Goal: Information Seeking & Learning: Learn about a topic

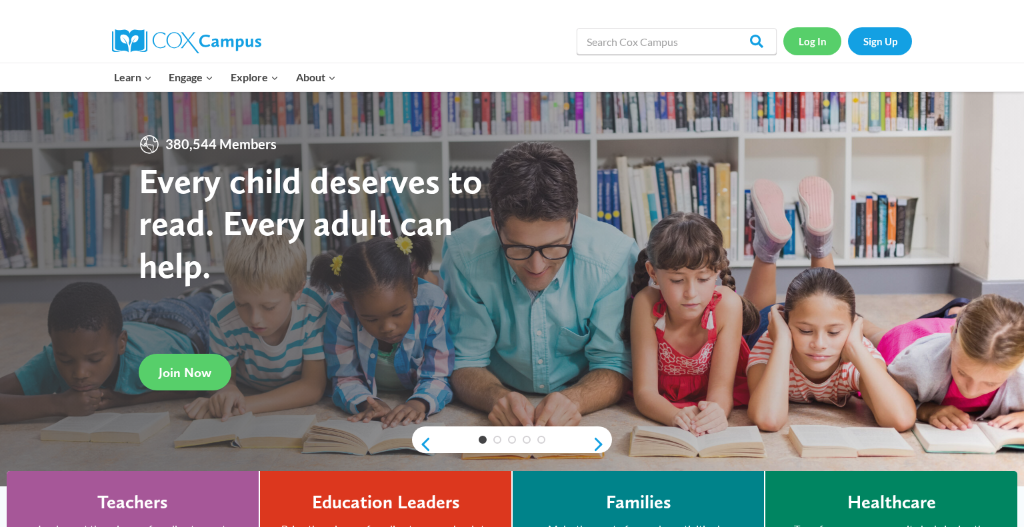
click at [820, 44] on link "Log In" at bounding box center [813, 40] width 58 height 27
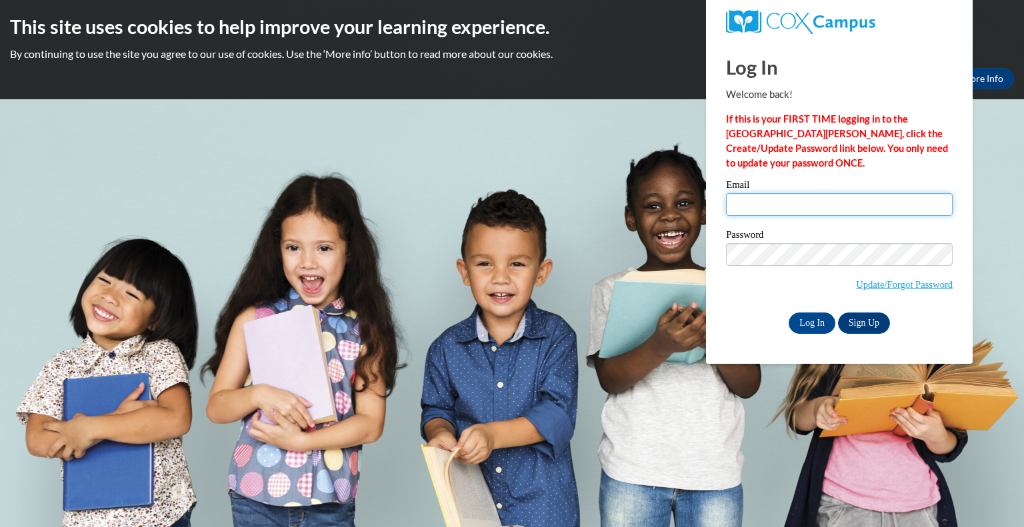
click at [754, 210] on input "Email" at bounding box center [839, 204] width 227 height 23
type input "scores@prescott.k12.wi.us"
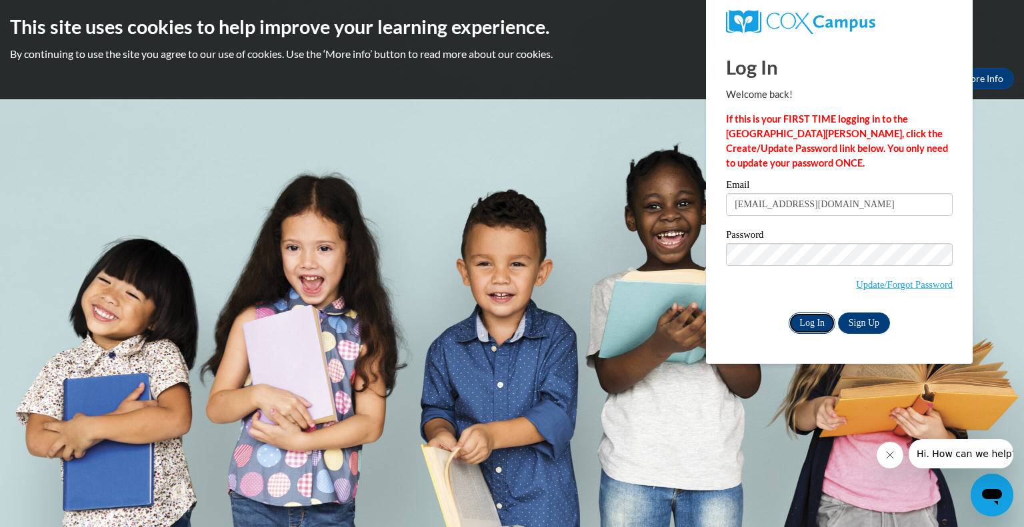
click at [814, 329] on input "Log In" at bounding box center [812, 323] width 47 height 21
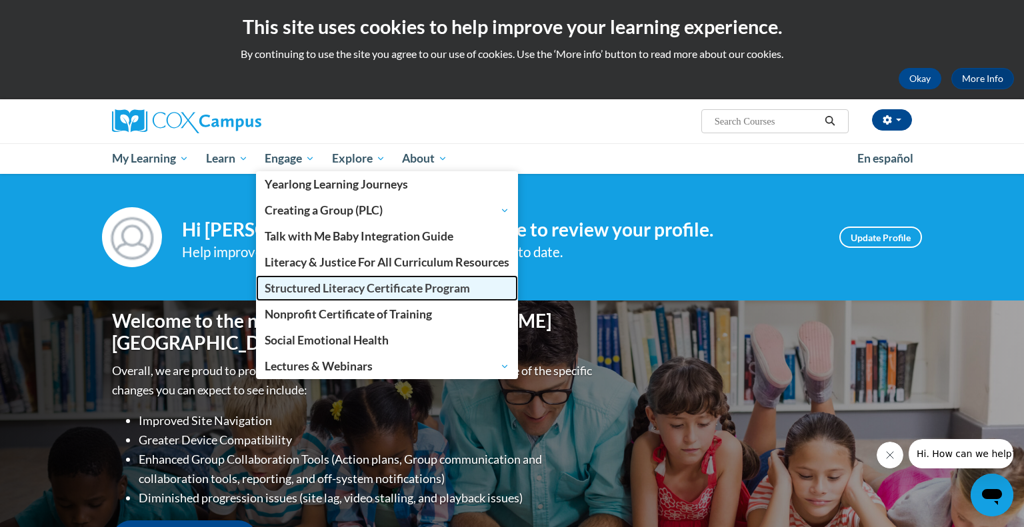
click at [387, 295] on span "Structured Literacy Certificate Program" at bounding box center [367, 288] width 205 height 14
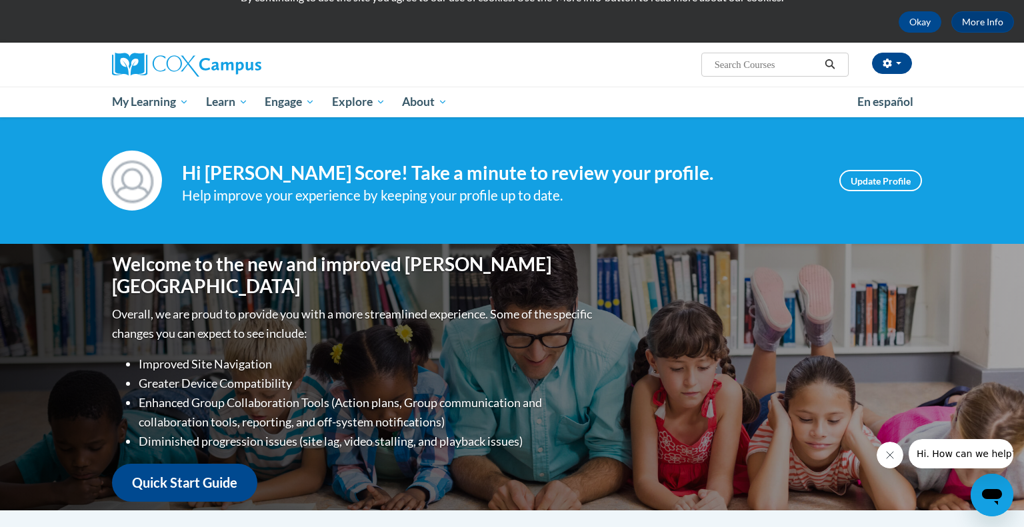
scroll to position [59, 0]
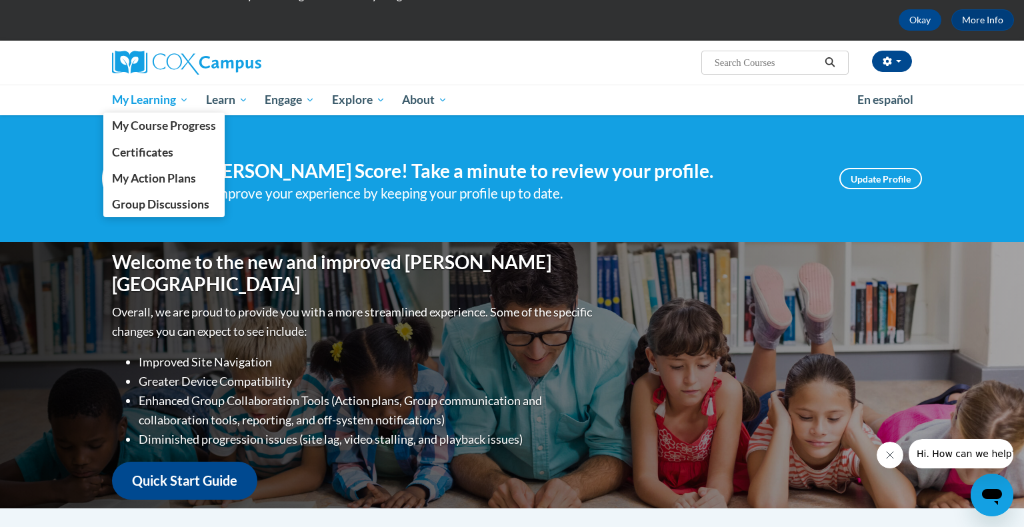
click at [141, 95] on span "My Learning" at bounding box center [150, 100] width 77 height 16
click at [176, 129] on span "My Course Progress" at bounding box center [164, 126] width 104 height 14
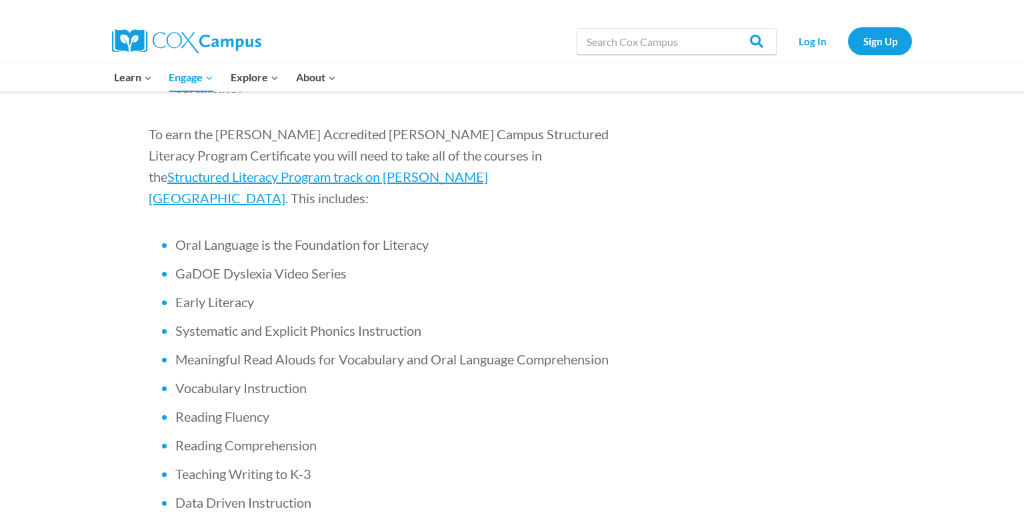
scroll to position [886, 0]
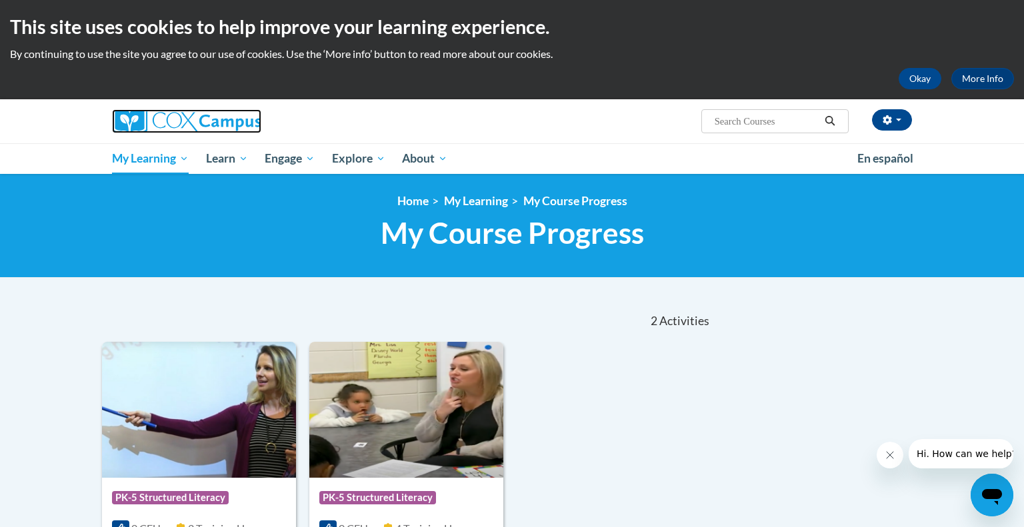
click at [187, 120] on img at bounding box center [186, 121] width 149 height 24
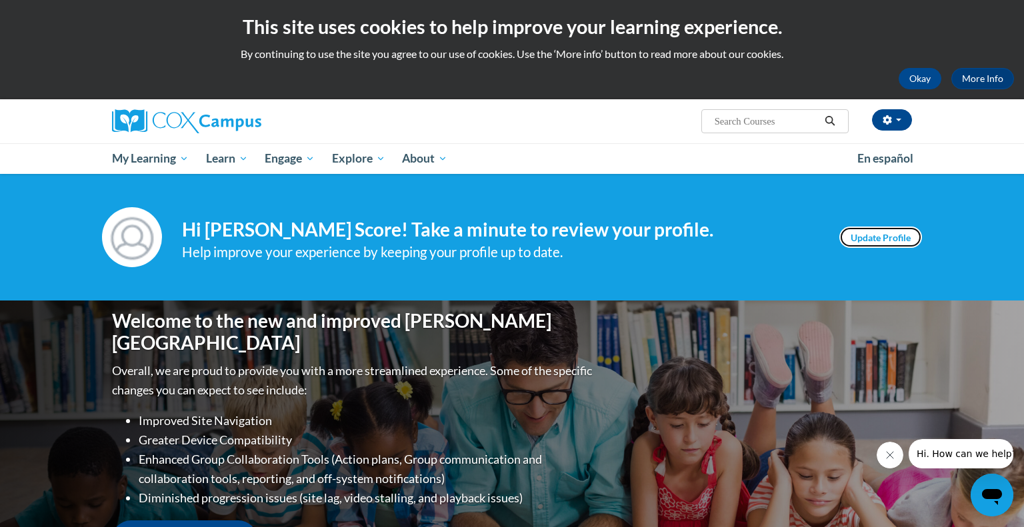
click at [859, 236] on link "Update Profile" at bounding box center [881, 237] width 83 height 21
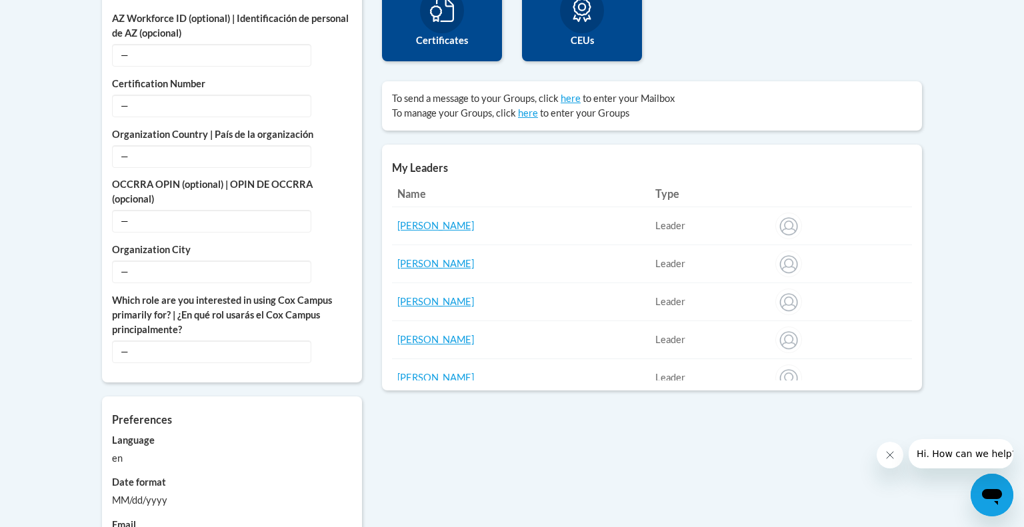
scroll to position [529, 0]
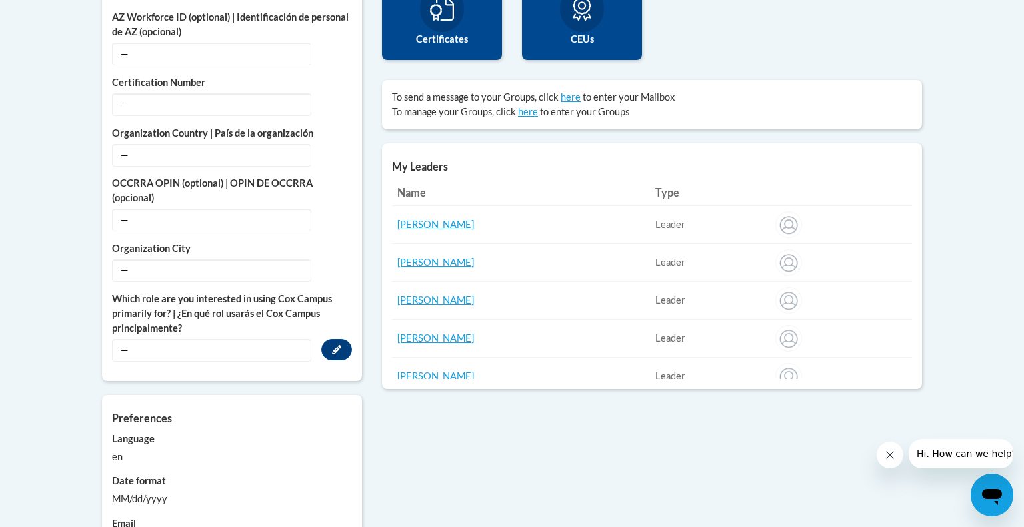
click at [229, 341] on span "—" at bounding box center [211, 350] width 199 height 23
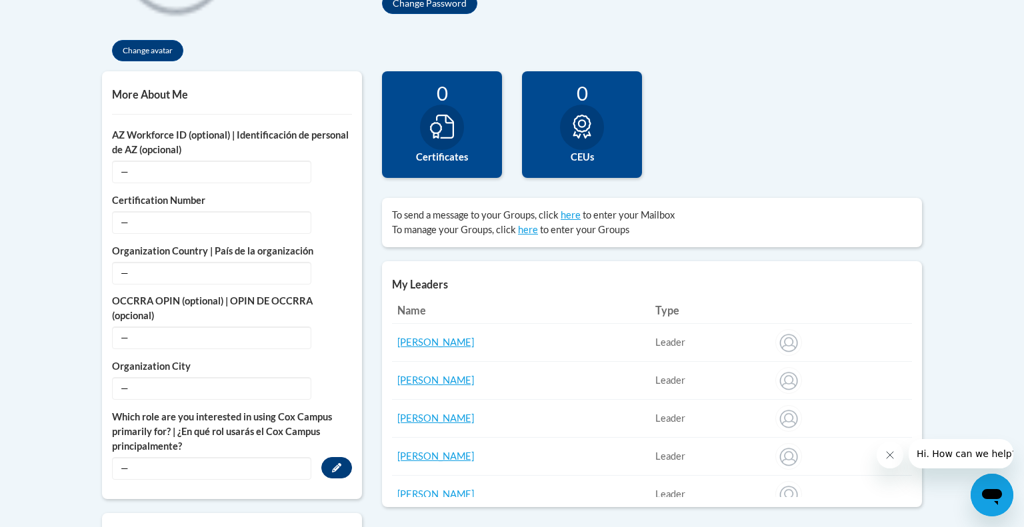
scroll to position [408, 0]
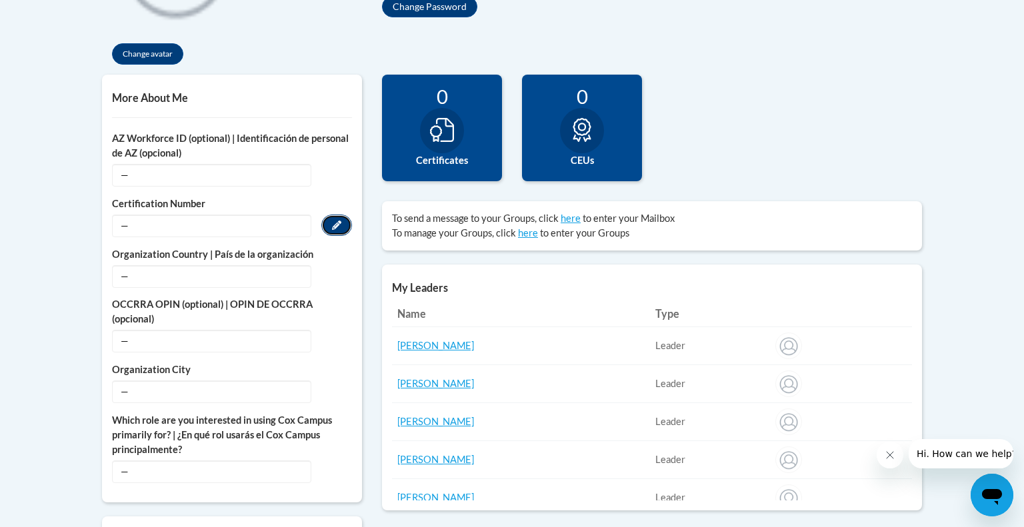
click at [333, 223] on icon "Custom profile fields" at bounding box center [336, 225] width 9 height 9
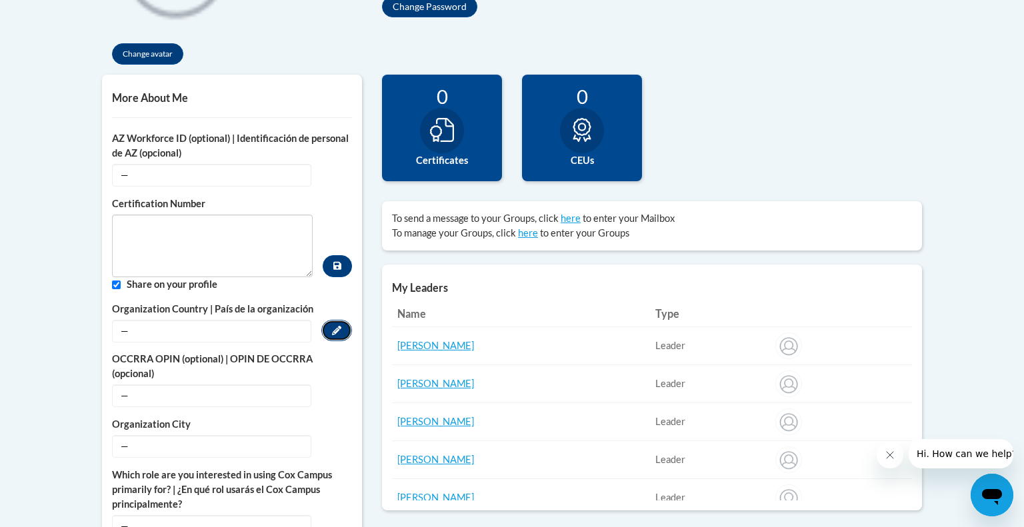
click at [333, 334] on button "Edit" at bounding box center [336, 330] width 31 height 21
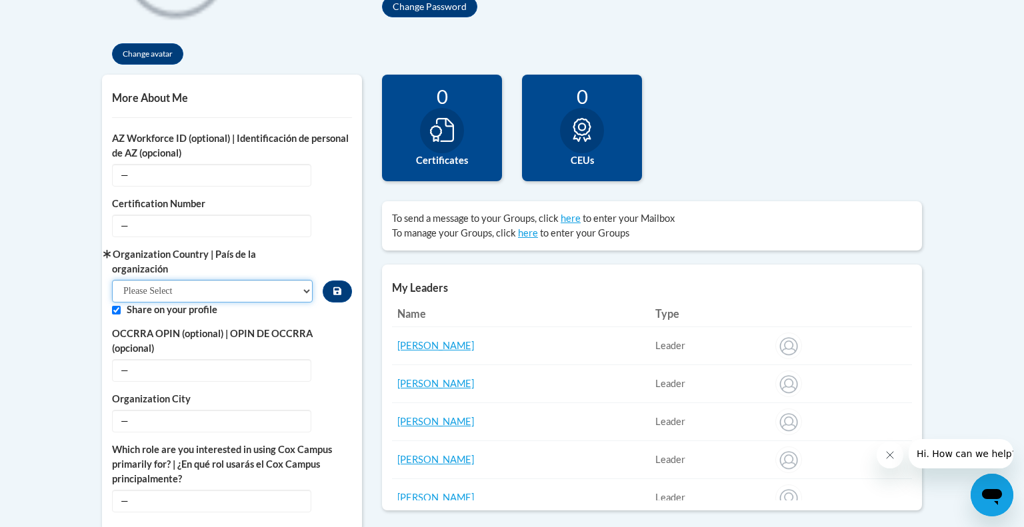
click at [302, 297] on select "Please Select United States | Estados Unidos Outside of the United States | Fue…" at bounding box center [212, 291] width 201 height 23
select select "ad49bcad-a171-4b2e-b99c-48b446064914"
click at [112, 280] on select "Please Select United States | Estados Unidos Outside of the United States | Fue…" at bounding box center [212, 291] width 201 height 23
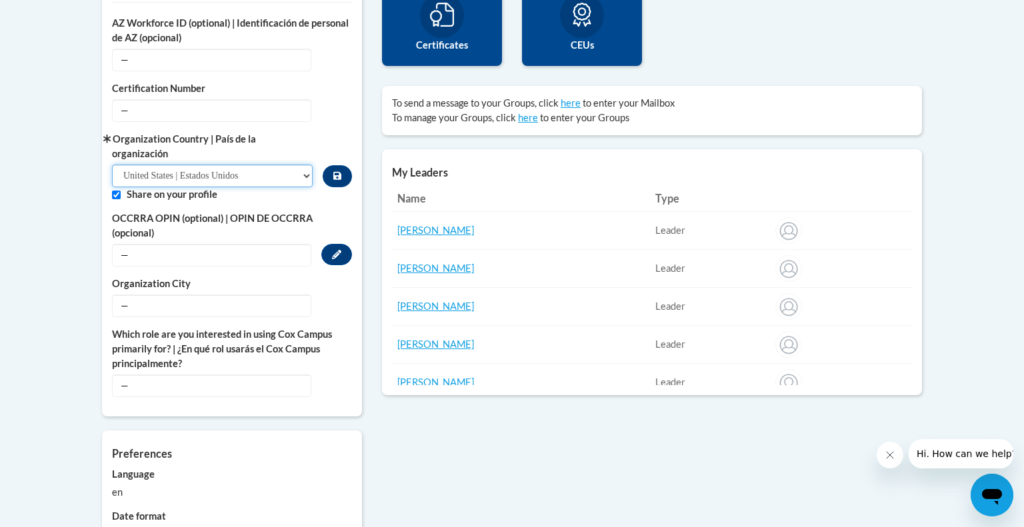
scroll to position [524, 0]
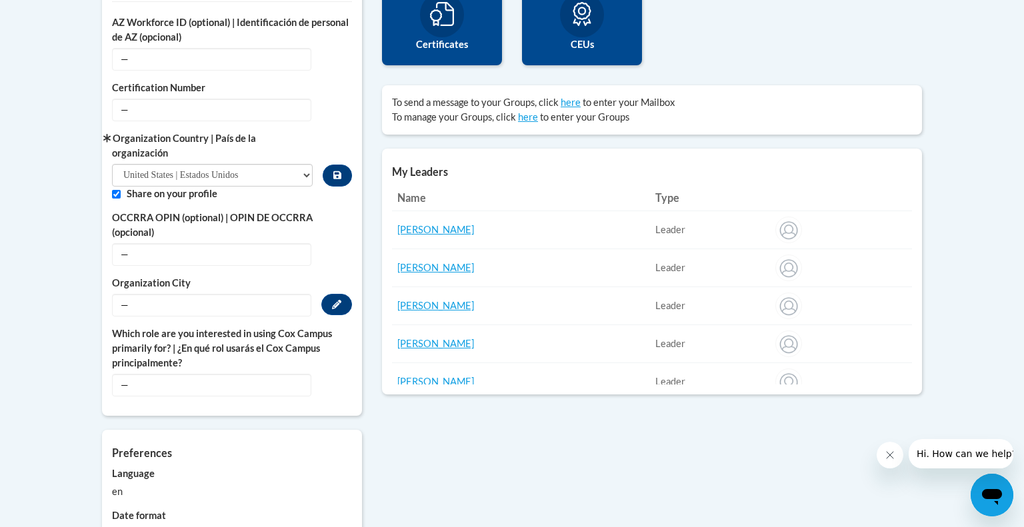
click at [294, 307] on span "—" at bounding box center [211, 305] width 199 height 23
click at [335, 305] on icon "Custom profile fields" at bounding box center [336, 304] width 9 height 9
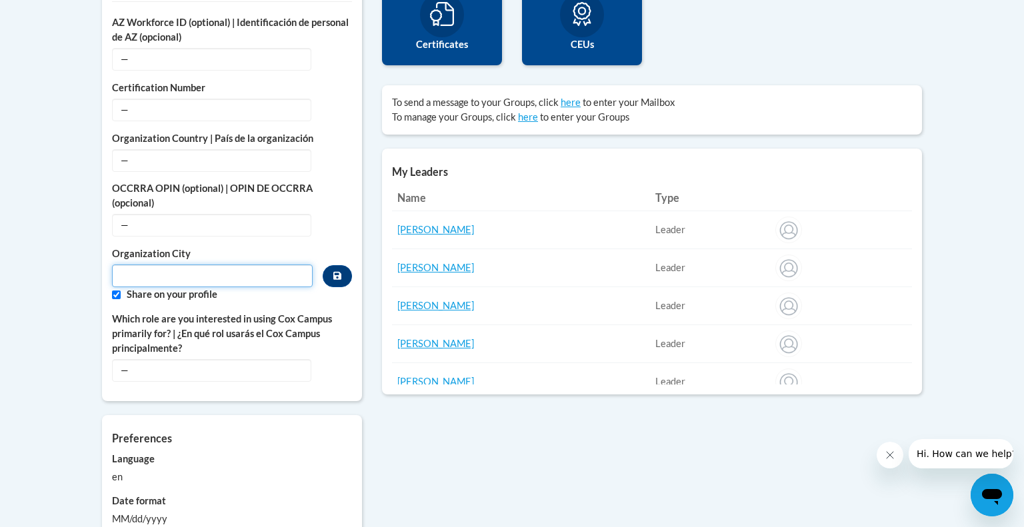
click at [277, 285] on input "Metadata input" at bounding box center [212, 276] width 201 height 23
type input "Prescott, WI"
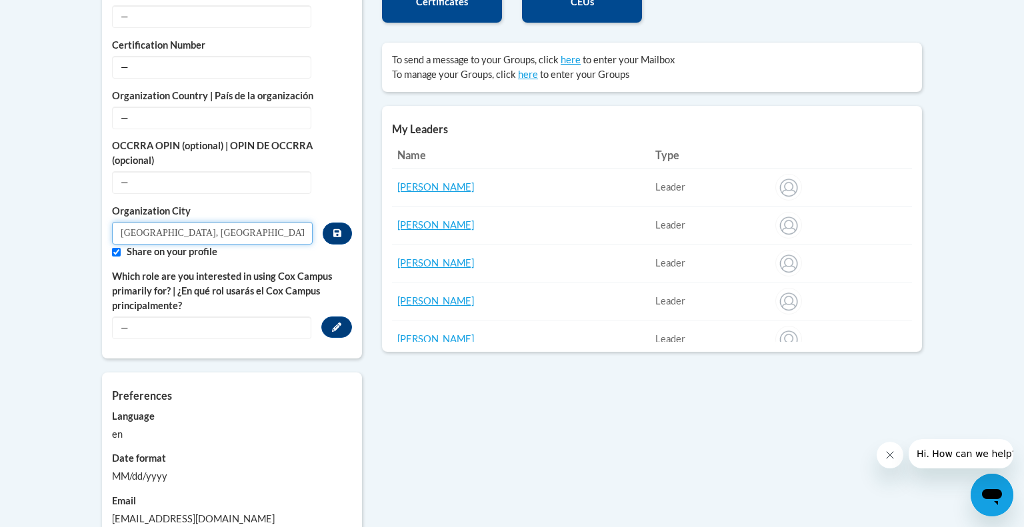
scroll to position [570, 0]
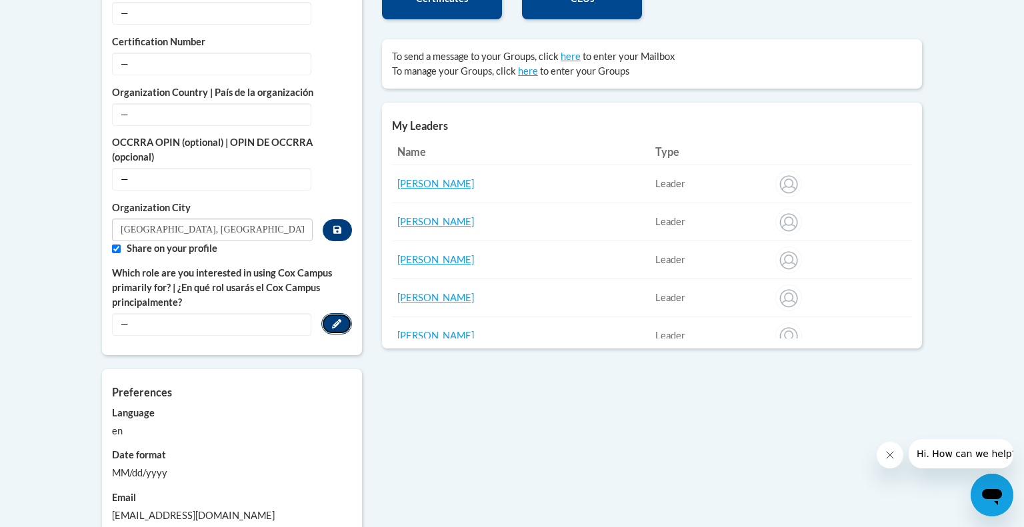
click at [337, 321] on icon "Custom profile fields" at bounding box center [336, 323] width 9 height 9
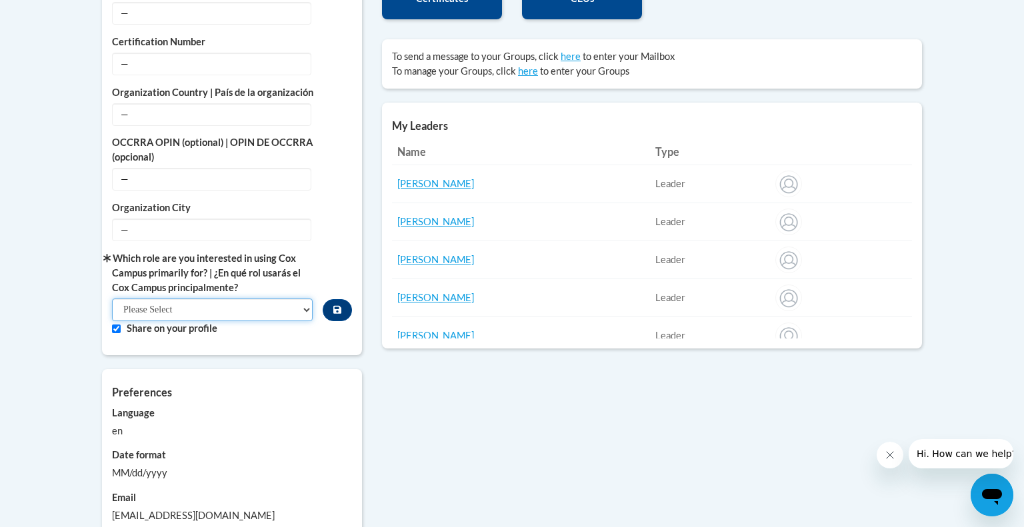
click at [294, 311] on select "Please Select College/University | Colegio/Universidad Community/Nonprofit Part…" at bounding box center [212, 310] width 201 height 23
select select "fbf2d438-af2f-41f8-98f1-81c410e29de3"
click at [112, 299] on select "Please Select College/University | Colegio/Universidad Community/Nonprofit Part…" at bounding box center [212, 310] width 201 height 23
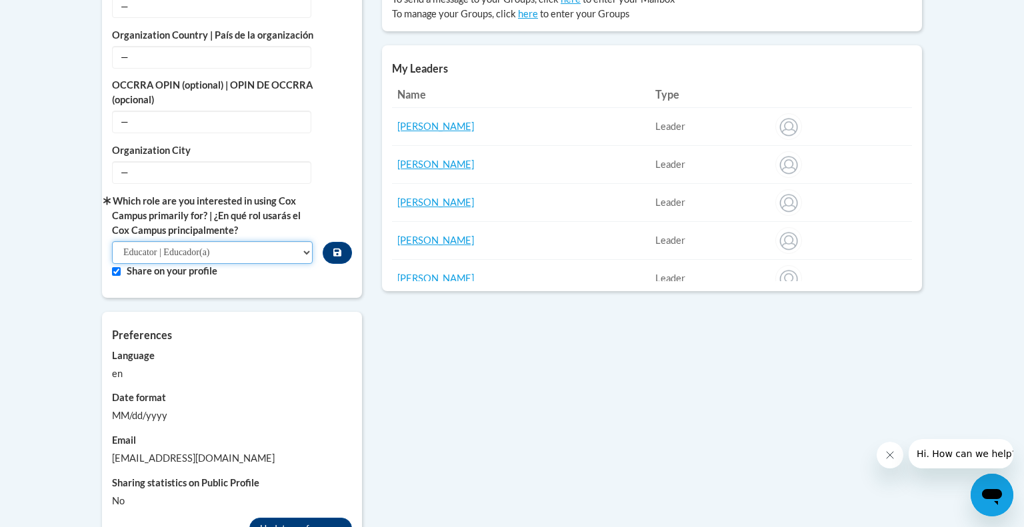
scroll to position [573, 0]
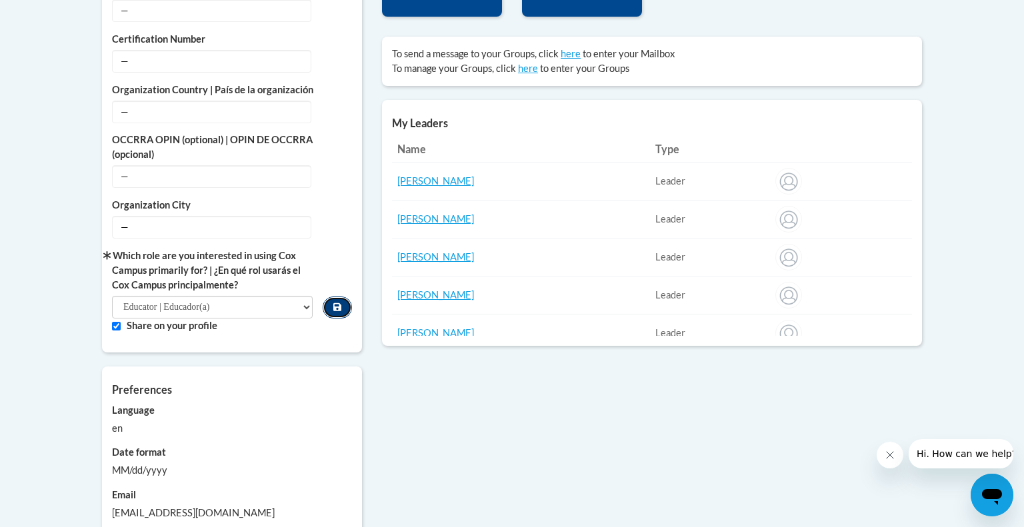
click at [345, 301] on button "Custom profile fields" at bounding box center [337, 308] width 29 height 22
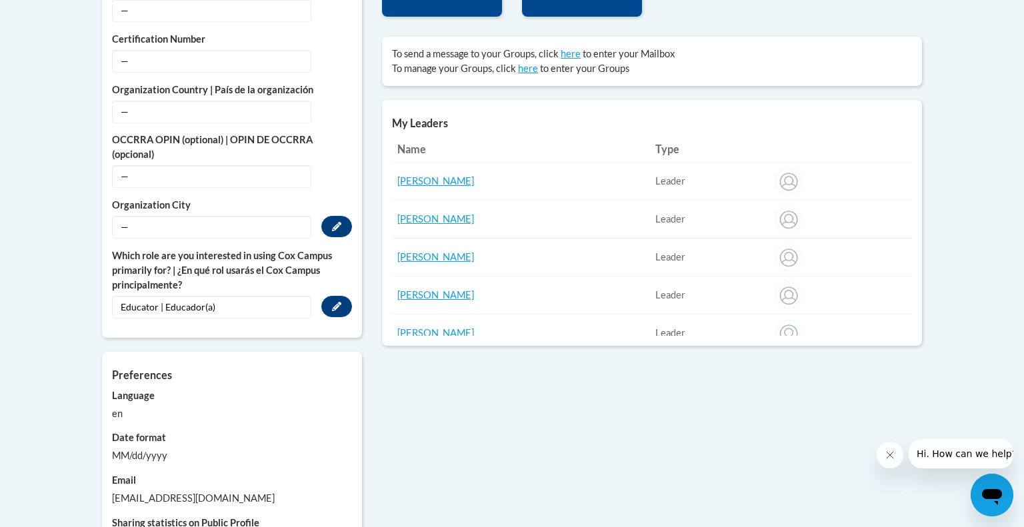
click at [259, 221] on span "—" at bounding box center [211, 227] width 199 height 23
click at [341, 225] on icon "Custom profile fields" at bounding box center [336, 226] width 9 height 9
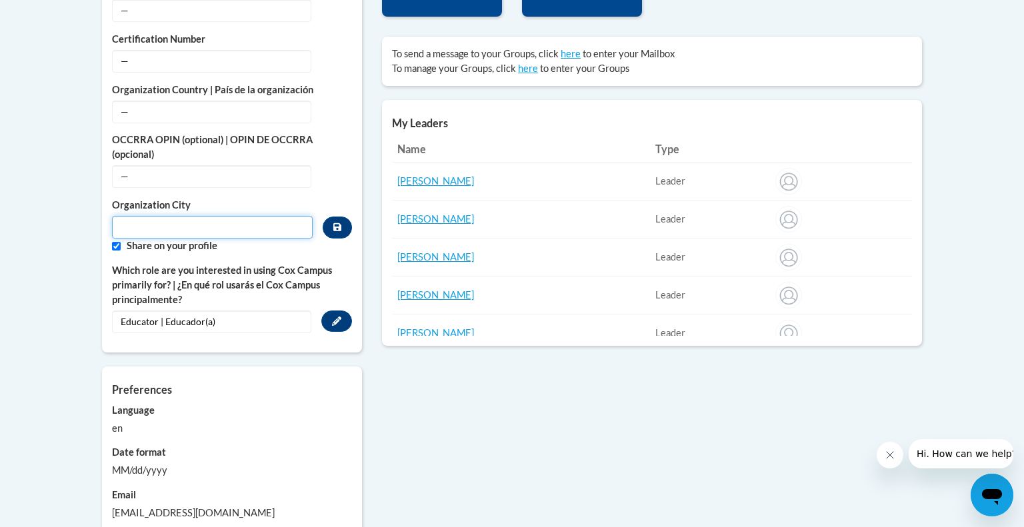
click at [255, 227] on input "Metadata input" at bounding box center [212, 227] width 201 height 23
type input "Prescott, WI"
click at [344, 226] on button "Custom profile fields" at bounding box center [337, 228] width 29 height 22
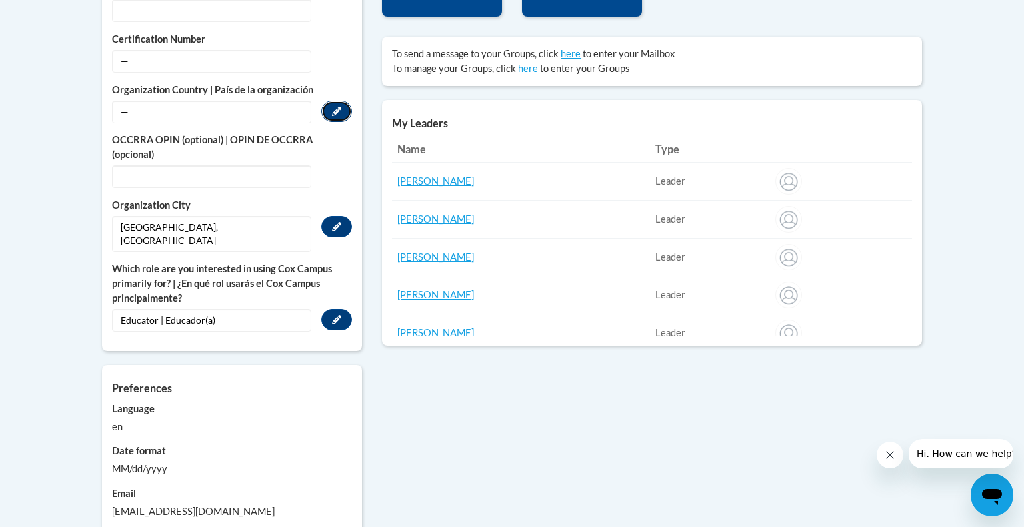
click at [335, 101] on button "Edit" at bounding box center [336, 111] width 31 height 21
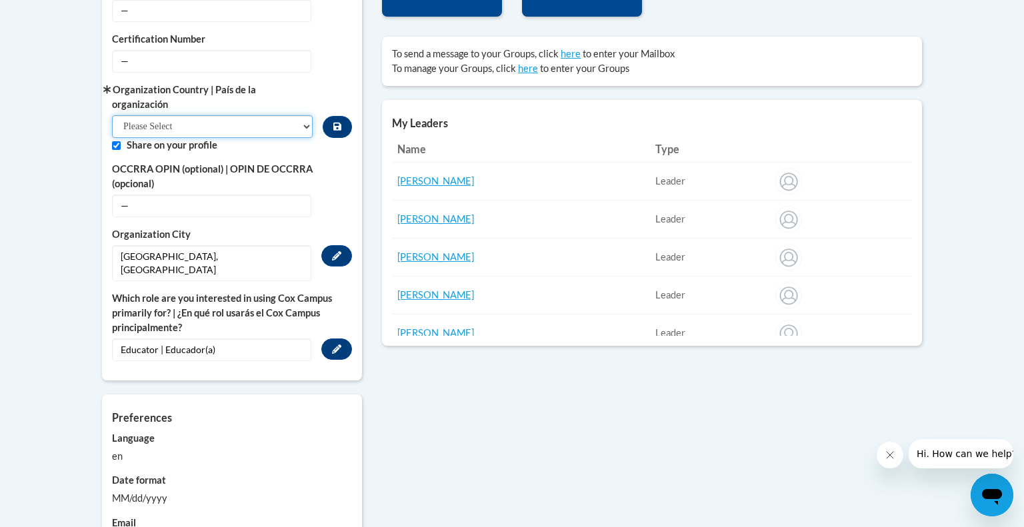
click at [310, 121] on select "Please Select United States | Estados Unidos Outside of the United States | Fue…" at bounding box center [212, 126] width 201 height 23
select select "ad49bcad-a171-4b2e-b99c-48b446064914"
click at [112, 115] on select "Please Select United States | Estados Unidos Outside of the United States | Fue…" at bounding box center [212, 126] width 201 height 23
click at [333, 129] on icon "Custom profile fields" at bounding box center [337, 127] width 8 height 8
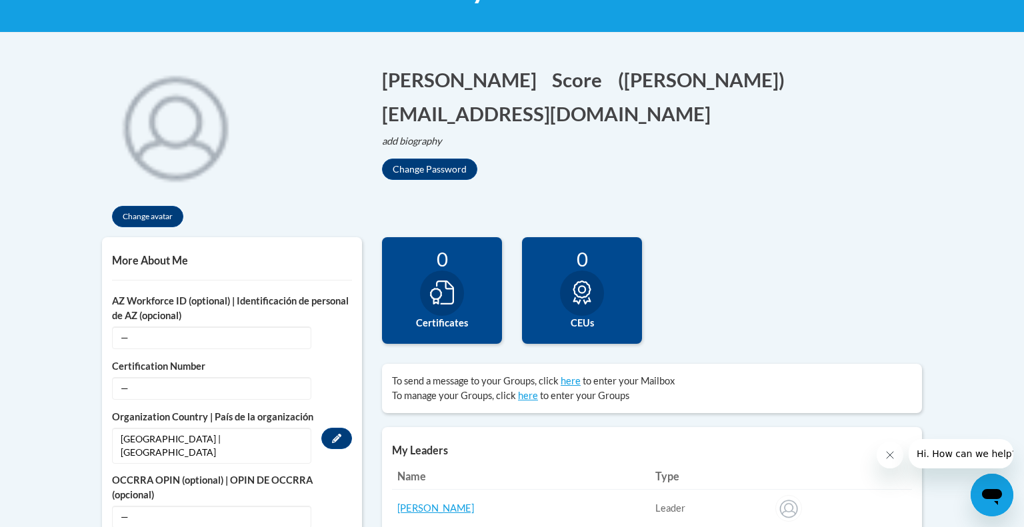
scroll to position [247, 0]
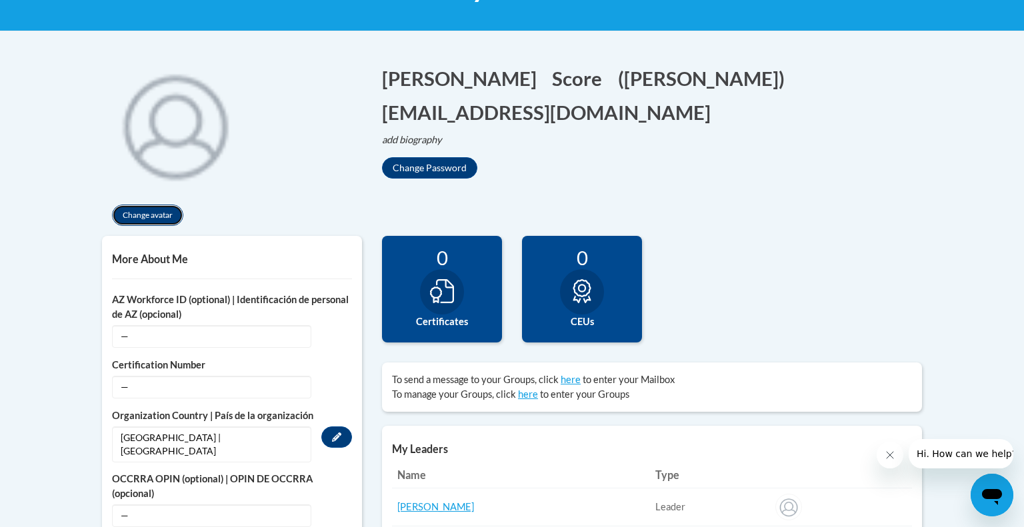
click at [166, 217] on button "Change avatar" at bounding box center [147, 215] width 71 height 21
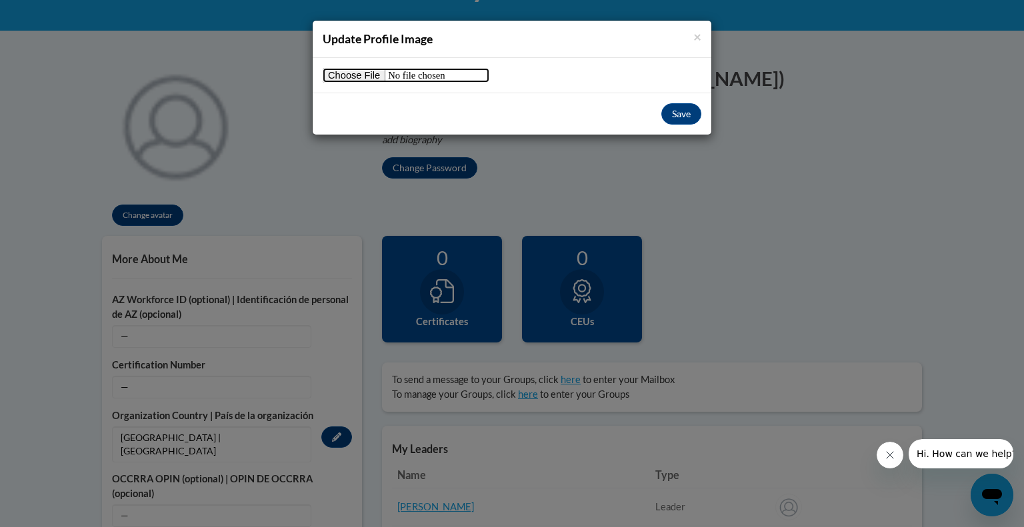
click at [377, 75] on input "file" at bounding box center [406, 75] width 167 height 15
click at [694, 39] on span "×" at bounding box center [698, 36] width 8 height 17
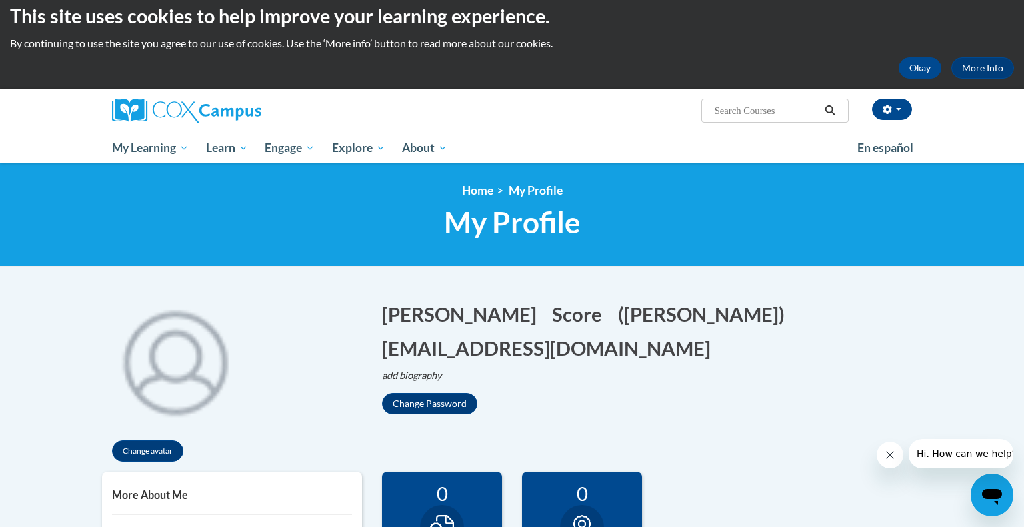
scroll to position [0, 0]
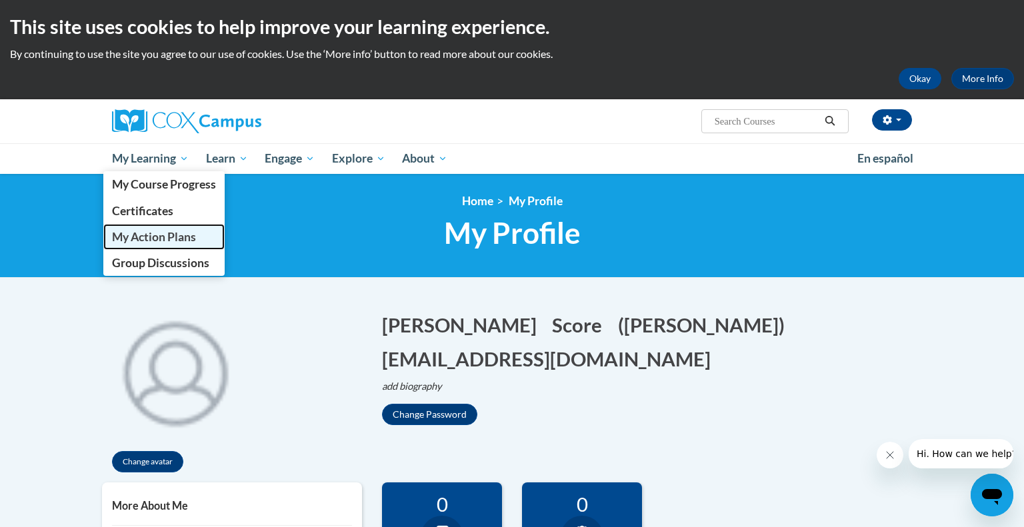
click at [139, 233] on span "My Action Plans" at bounding box center [154, 237] width 84 height 14
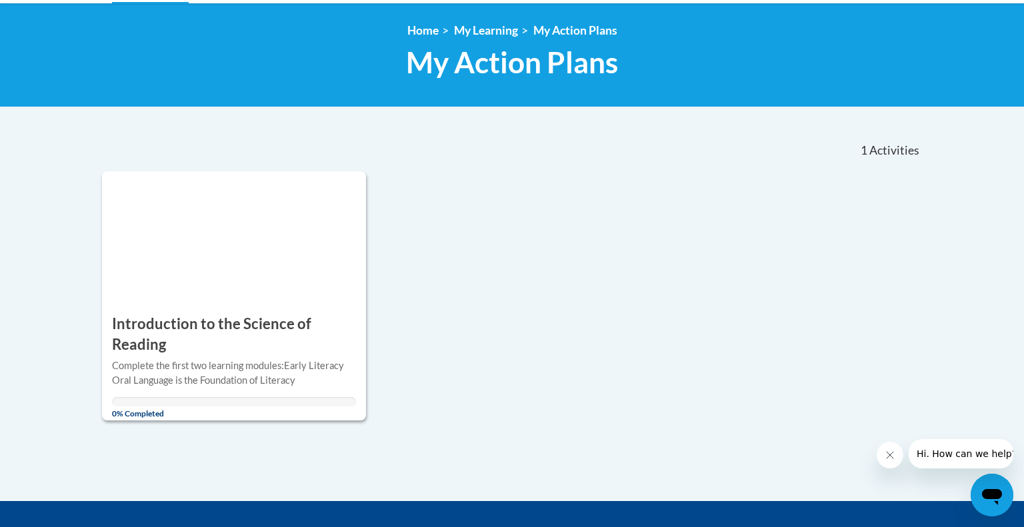
scroll to position [171, 0]
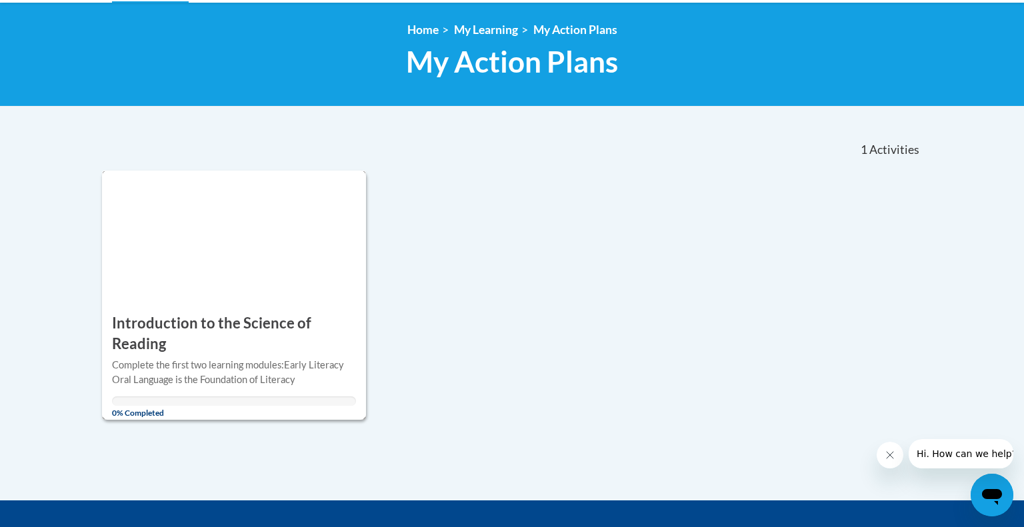
click at [211, 290] on div "ACTION PLAN Introduction to the Science of Reading More Info Open Complete the …" at bounding box center [234, 295] width 264 height 249
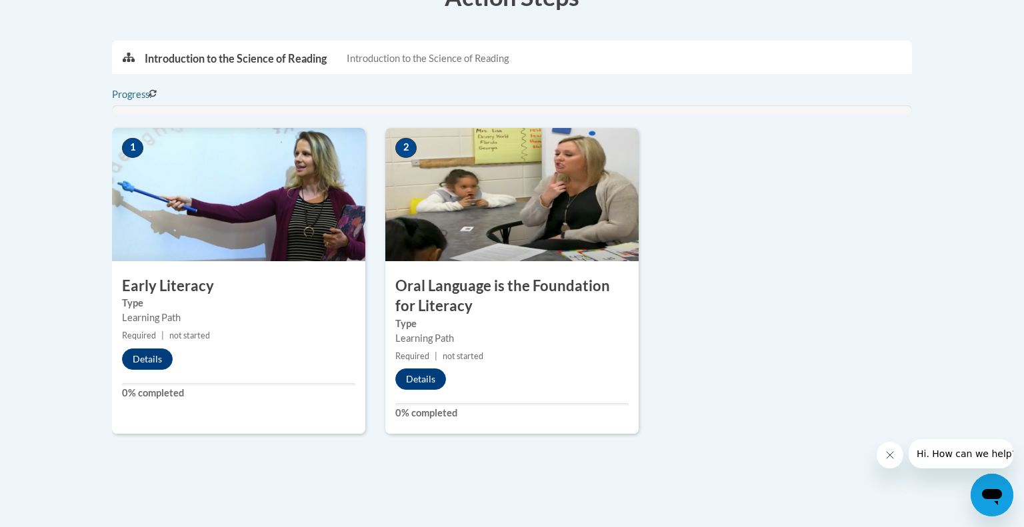
scroll to position [383, 0]
click at [157, 351] on button "Details" at bounding box center [147, 358] width 51 height 21
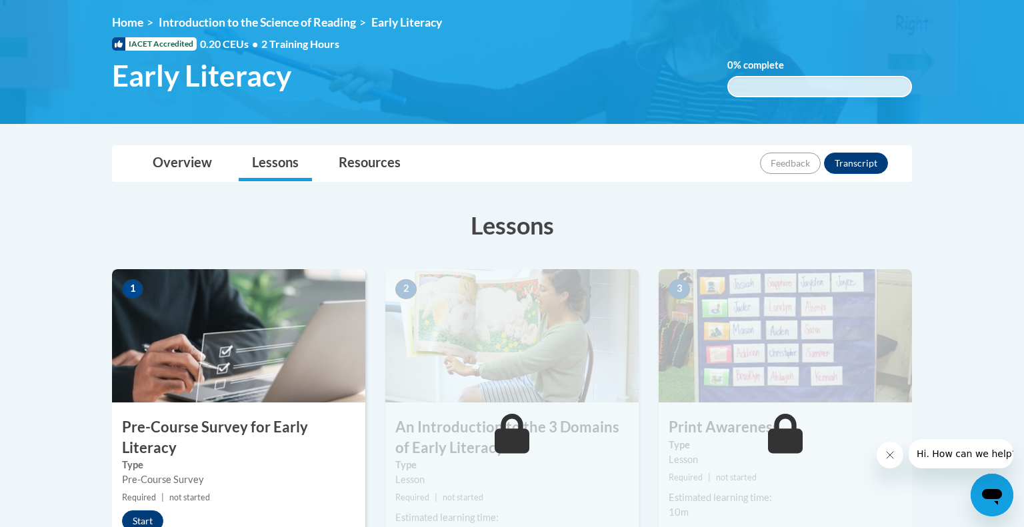
scroll to position [178, 0]
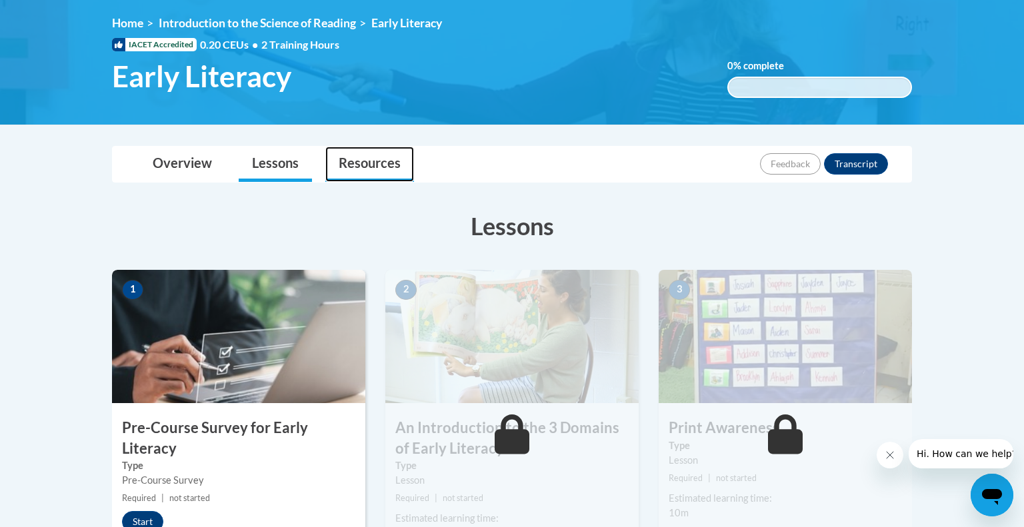
click at [358, 164] on link "Resources" at bounding box center [369, 164] width 89 height 35
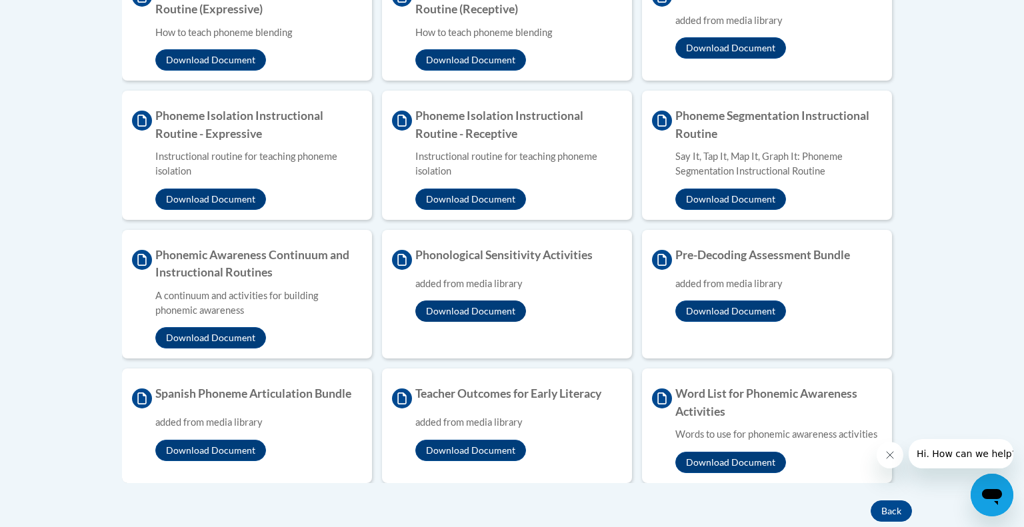
scroll to position [1400, 0]
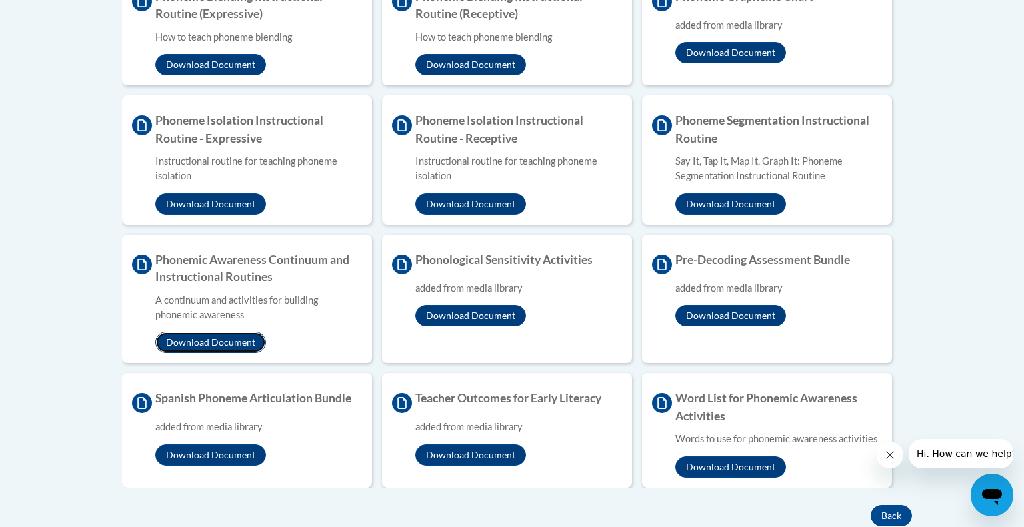
click at [226, 347] on button "Download Document" at bounding box center [210, 342] width 111 height 21
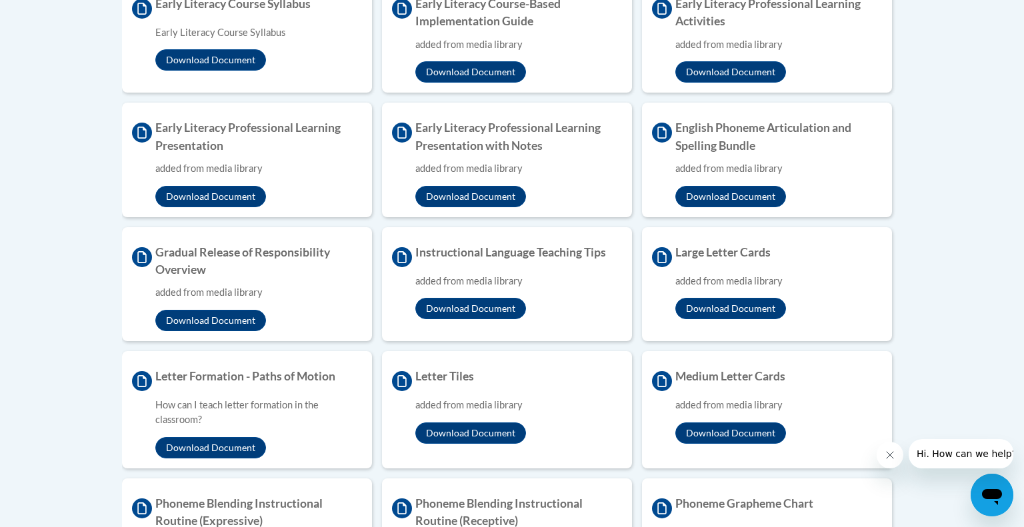
scroll to position [0, 0]
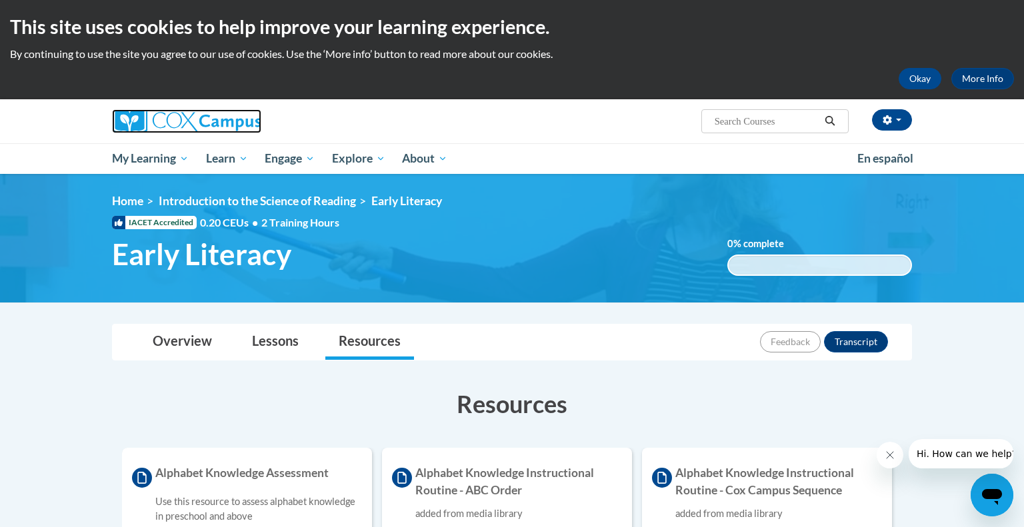
click at [161, 115] on img at bounding box center [186, 121] width 149 height 24
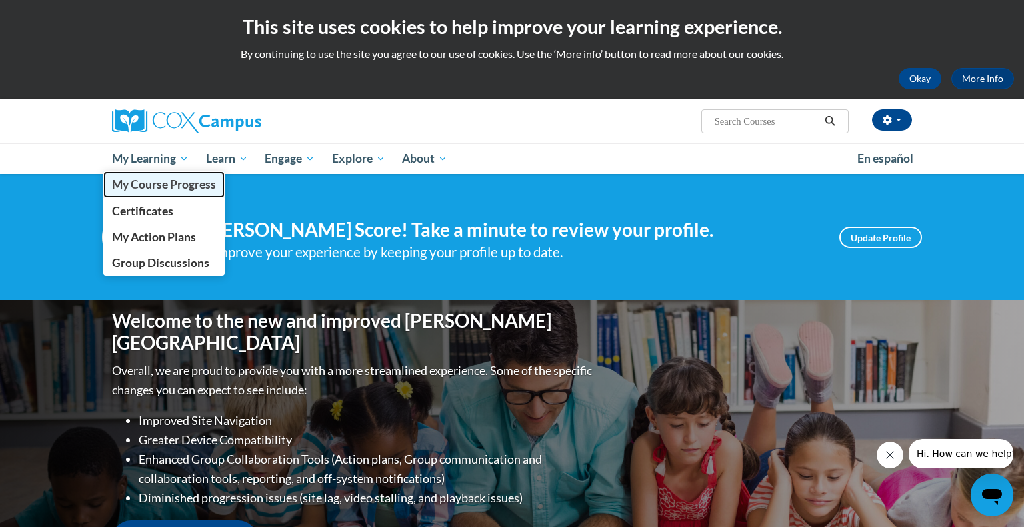
click at [153, 188] on span "My Course Progress" at bounding box center [164, 184] width 104 height 14
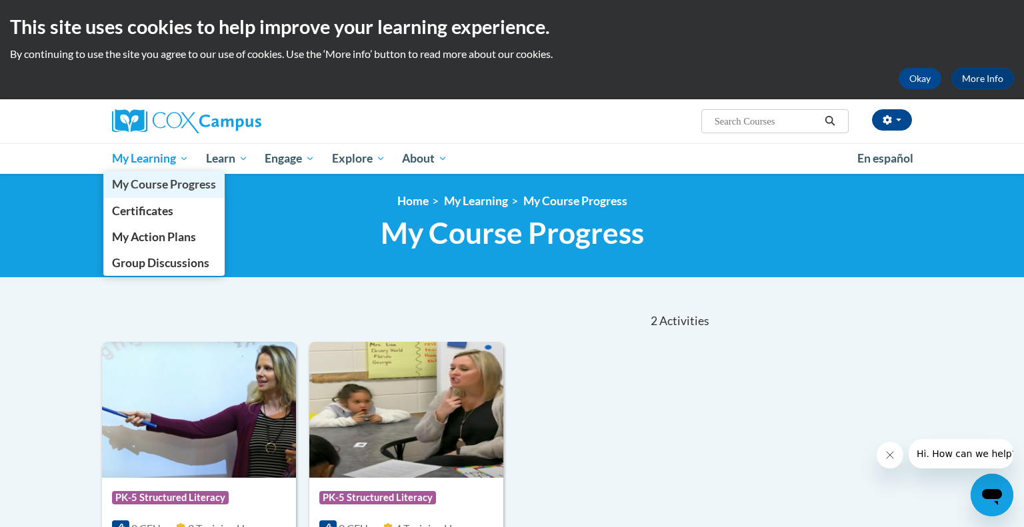
click at [159, 183] on span "My Course Progress" at bounding box center [164, 184] width 104 height 14
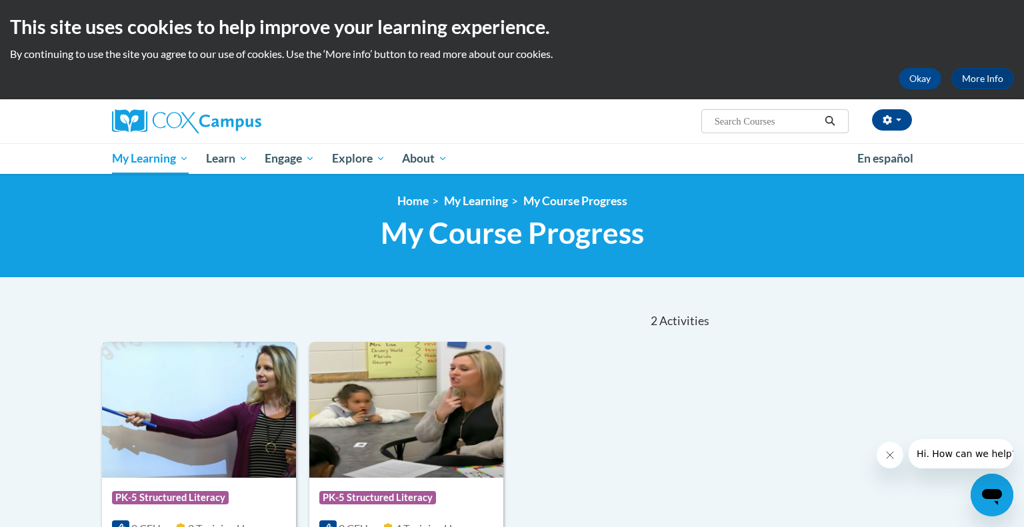
click at [217, 406] on img at bounding box center [199, 410] width 194 height 136
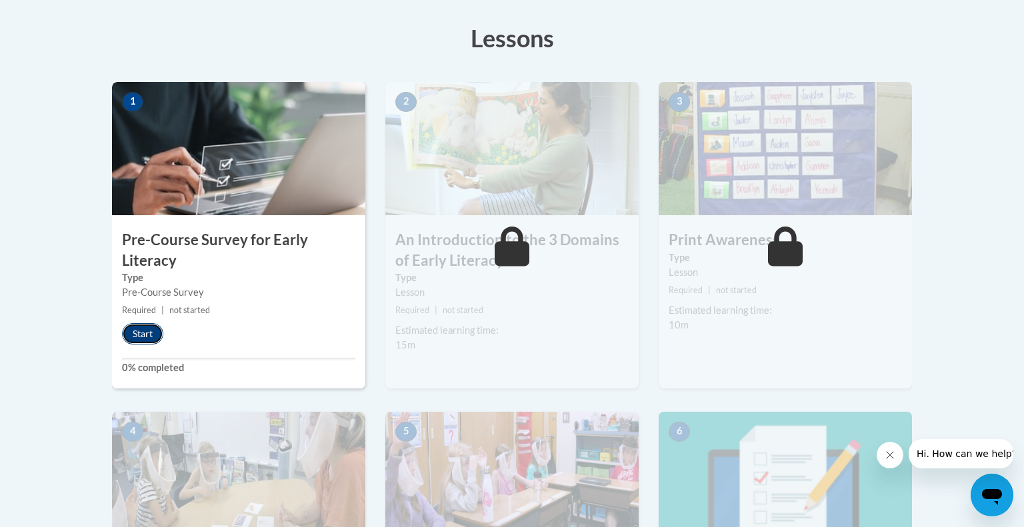
click at [151, 329] on button "Start" at bounding box center [142, 333] width 41 height 21
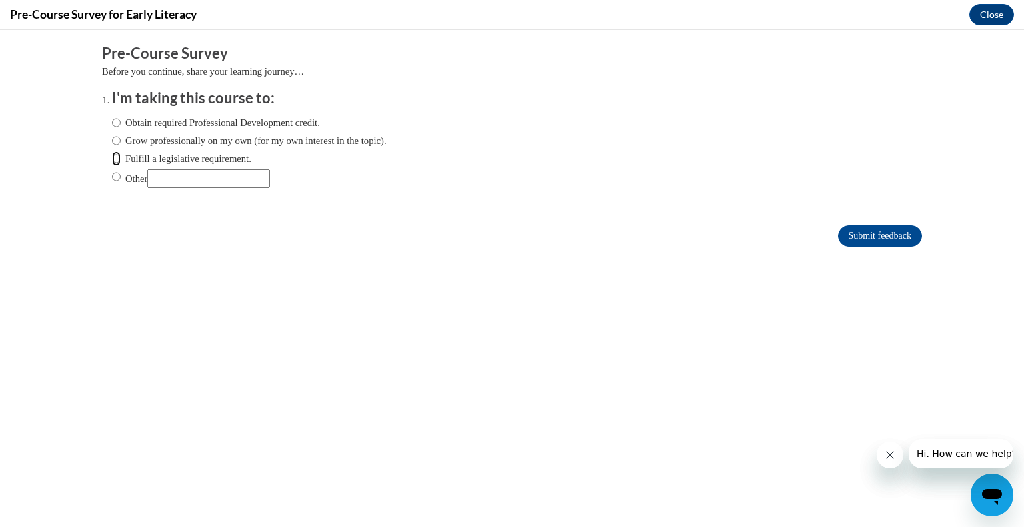
click at [119, 161] on input "Fulfill a legislative requirement." at bounding box center [116, 158] width 9 height 15
radio input "true"
click at [853, 240] on input "Submit feedback" at bounding box center [880, 235] width 84 height 21
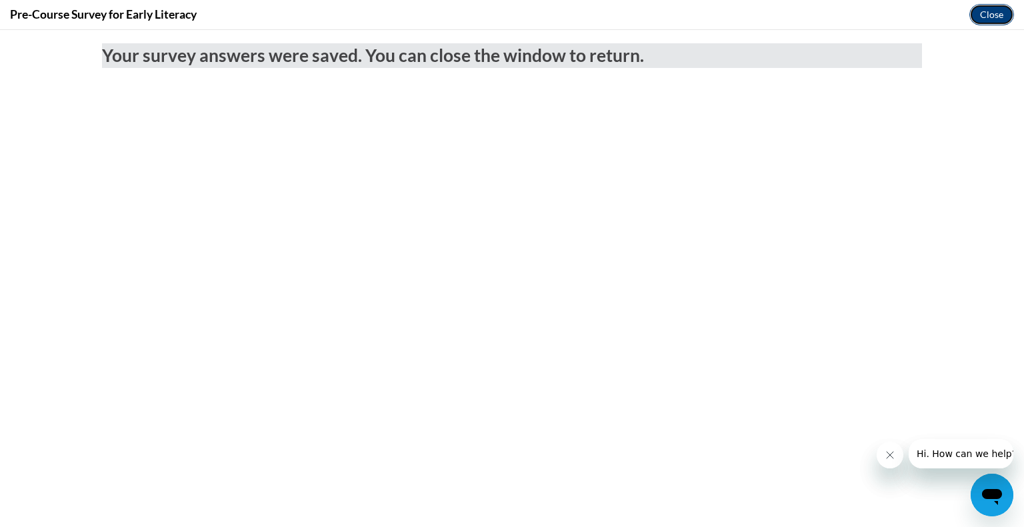
click at [986, 18] on button "Close" at bounding box center [992, 14] width 45 height 21
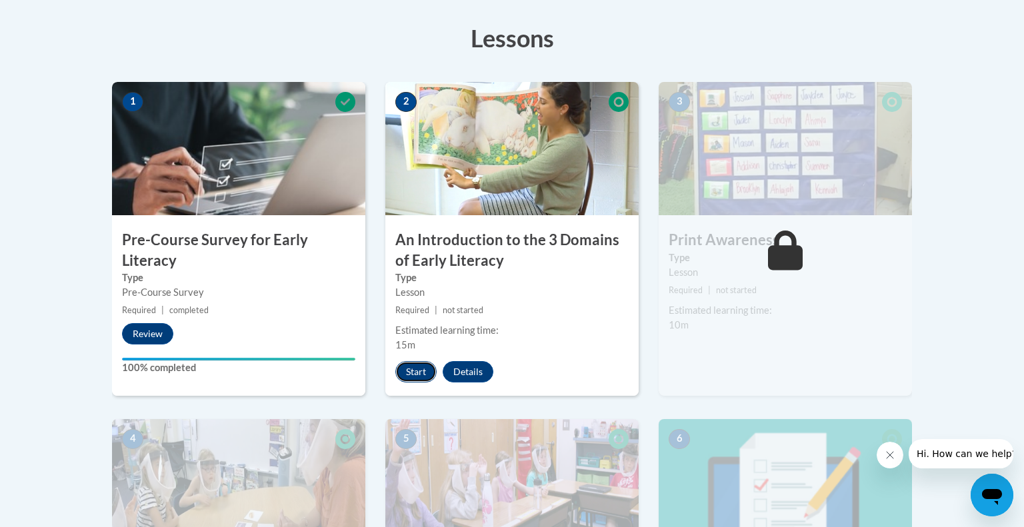
click at [413, 372] on button "Start" at bounding box center [415, 371] width 41 height 21
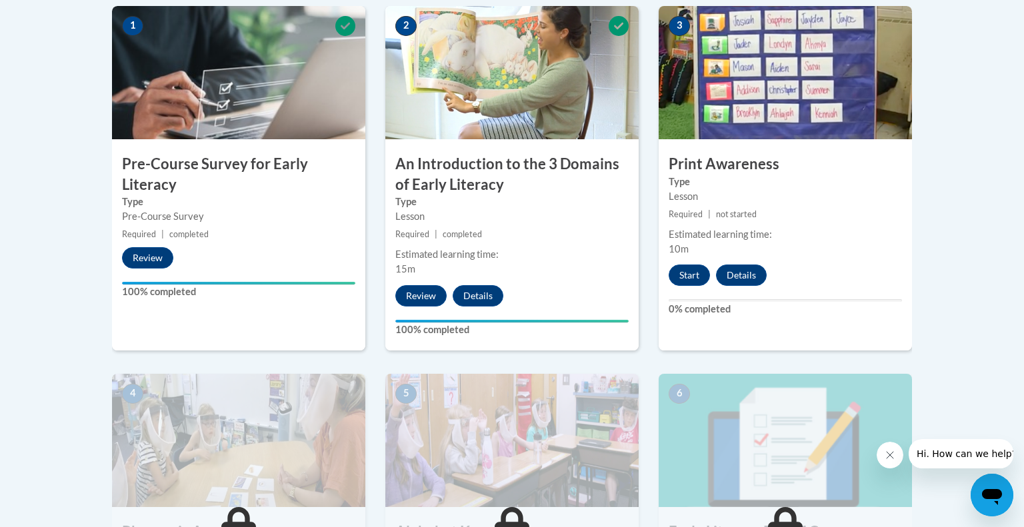
scroll to position [448, 0]
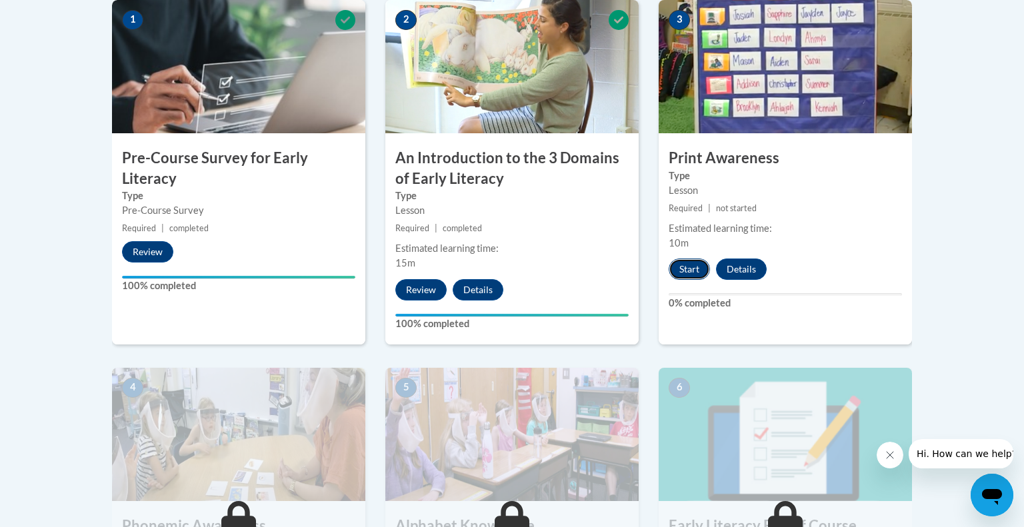
click at [679, 272] on button "Start" at bounding box center [689, 269] width 41 height 21
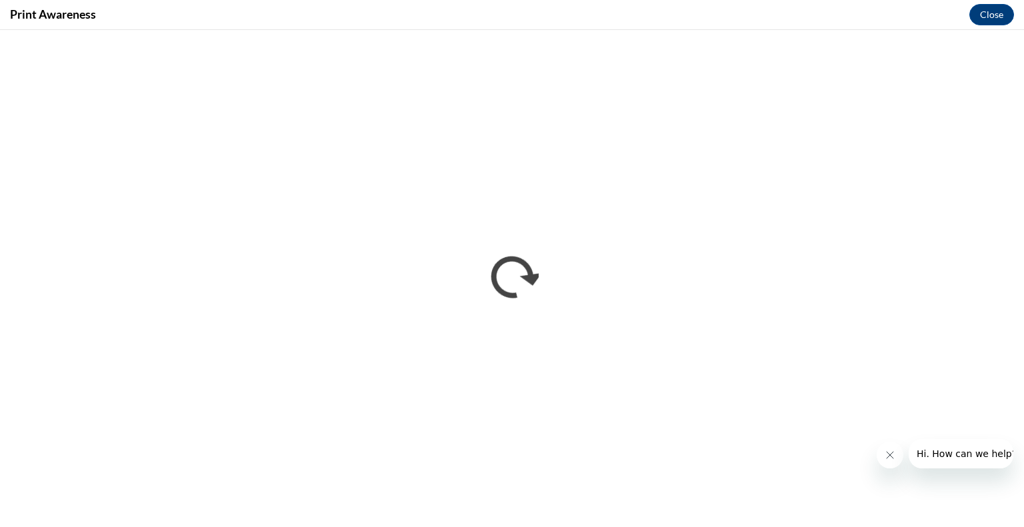
scroll to position [0, 0]
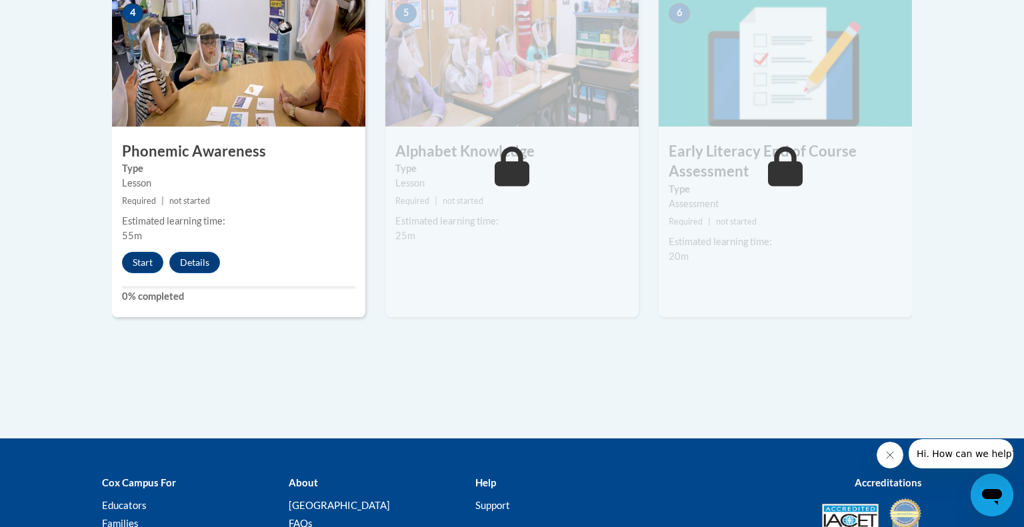
scroll to position [824, 0]
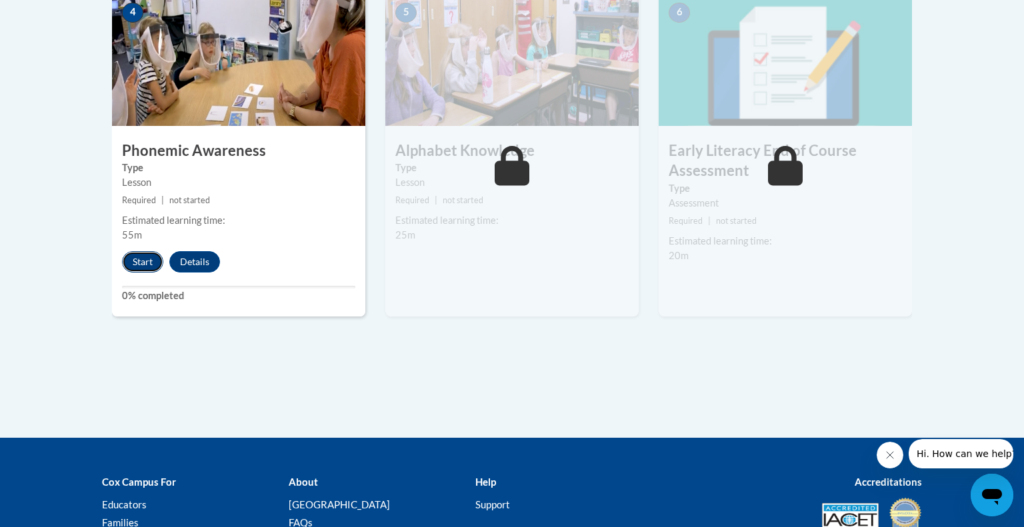
click at [137, 264] on button "Start" at bounding box center [142, 261] width 41 height 21
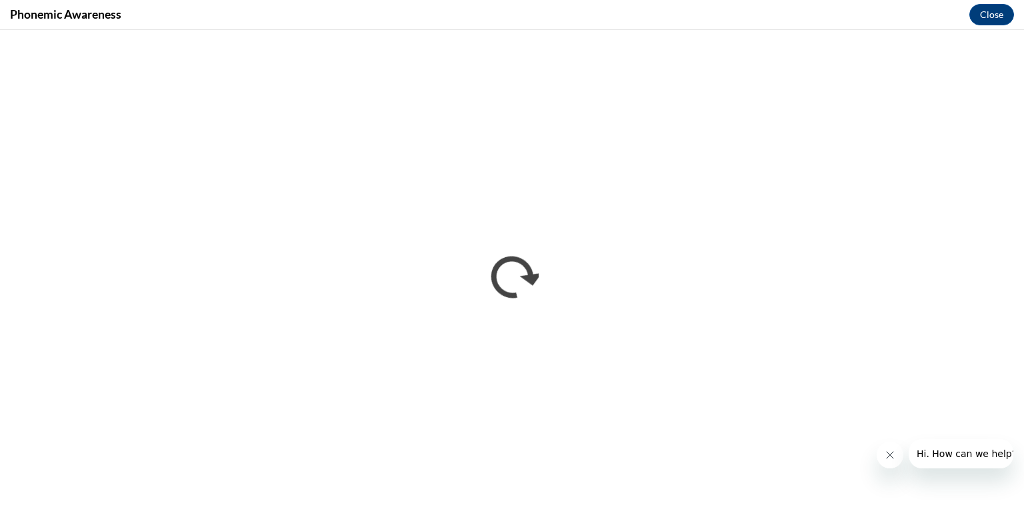
scroll to position [0, 0]
